Goal: Information Seeking & Learning: Learn about a topic

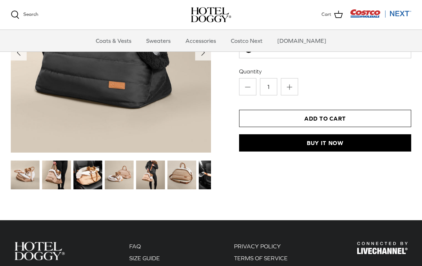
scroll to position [796, 0]
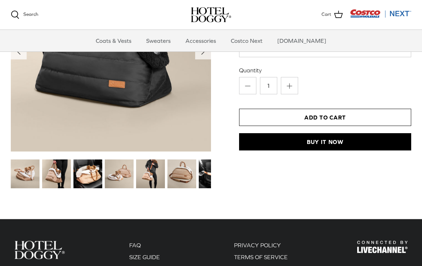
click at [207, 171] on img at bounding box center [213, 174] width 29 height 29
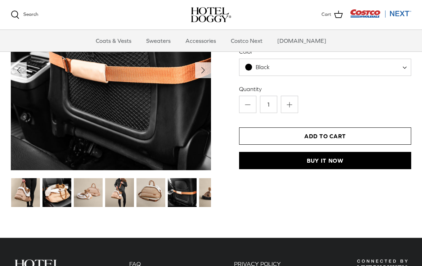
scroll to position [779, 0]
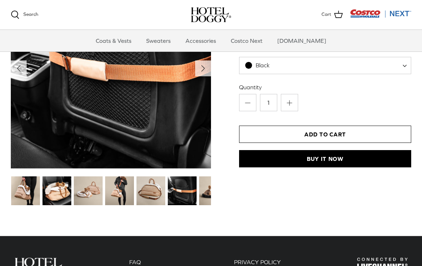
click at [206, 194] on img at bounding box center [213, 191] width 29 height 29
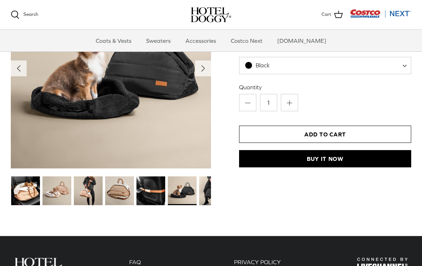
click at [206, 194] on img at bounding box center [213, 191] width 29 height 29
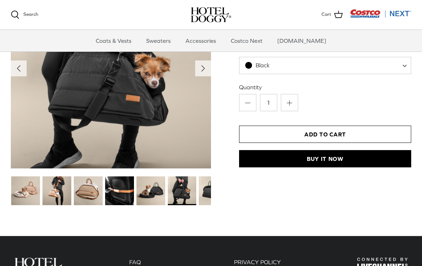
click at [206, 194] on img at bounding box center [213, 191] width 29 height 29
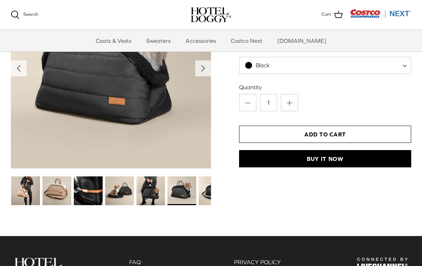
click at [207, 194] on img at bounding box center [213, 191] width 29 height 29
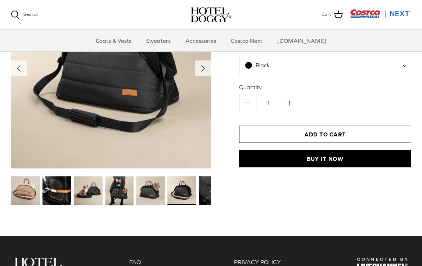
click at [207, 194] on img at bounding box center [213, 191] width 29 height 29
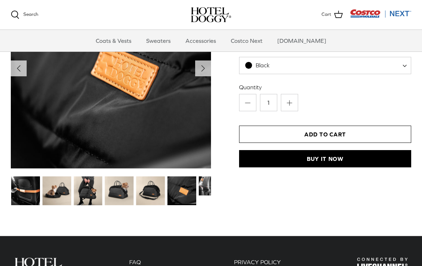
click at [207, 195] on link at bounding box center [213, 186] width 29 height 19
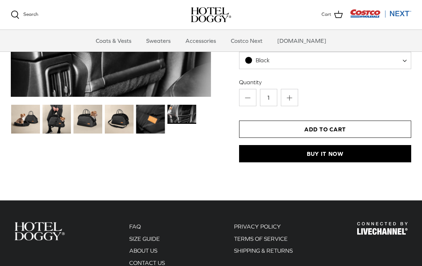
scroll to position [784, 0]
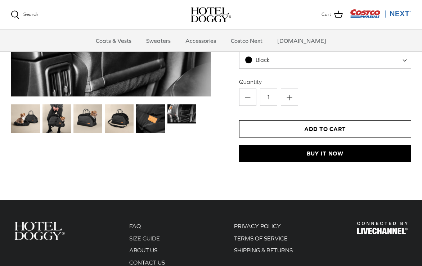
click at [147, 235] on link "SIZE GUIDE" at bounding box center [144, 238] width 31 height 6
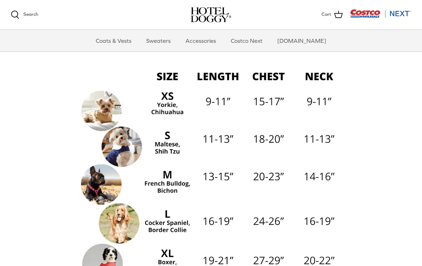
scroll to position [68, 0]
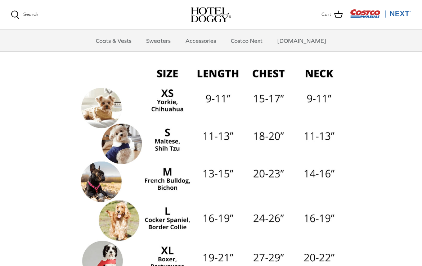
click at [106, 187] on img at bounding box center [211, 194] width 267 height 267
click at [206, 43] on link "Accessories" at bounding box center [201, 41] width 44 height 22
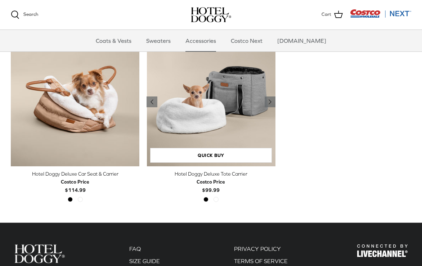
scroll to position [185, 0]
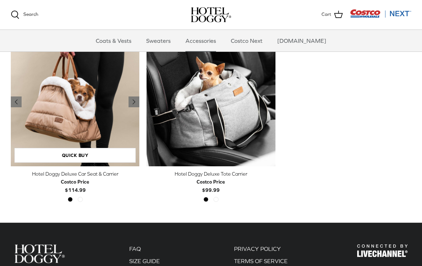
click at [88, 112] on img "Hotel Doggy Deluxe Car Seat & Carrier" at bounding box center [75, 102] width 129 height 129
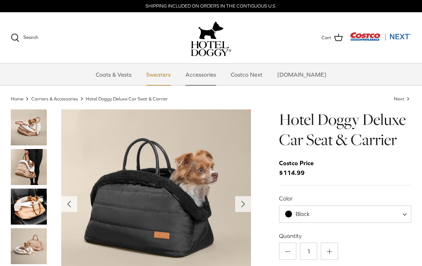
click at [168, 76] on link "Sweaters" at bounding box center [158, 75] width 37 height 22
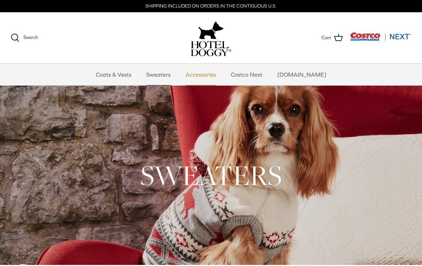
click at [215, 79] on link "Accessories" at bounding box center [201, 75] width 44 height 22
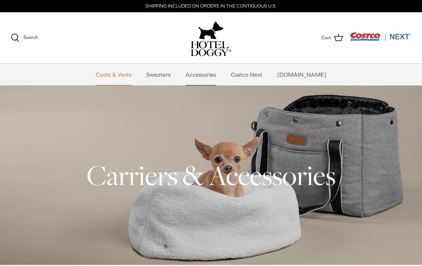
click at [125, 76] on link "Coats & Vests" at bounding box center [113, 75] width 49 height 22
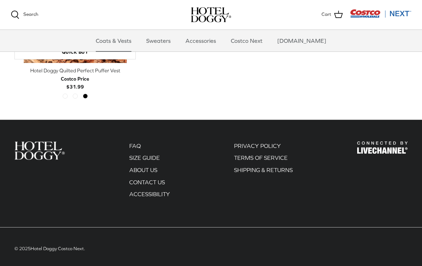
scroll to position [1195, 0]
